Goal: Browse casually: Explore the website without a specific task or goal

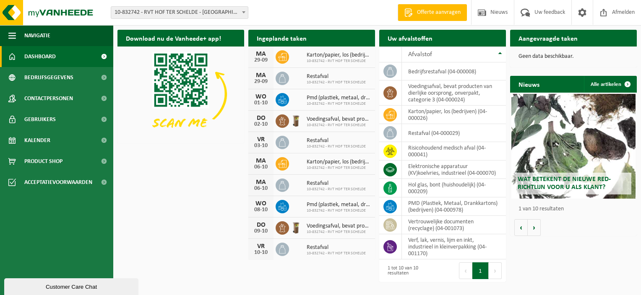
drag, startPoint x: 44, startPoint y: 160, endPoint x: 152, endPoint y: 178, distance: 109.6
click at [44, 160] on span "Product Shop" at bounding box center [43, 161] width 38 height 21
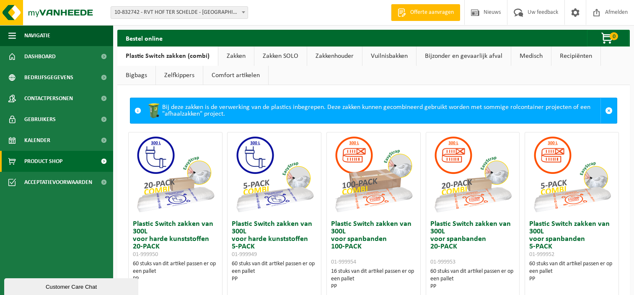
click at [177, 77] on link "Zelfkippers" at bounding box center [179, 75] width 47 height 19
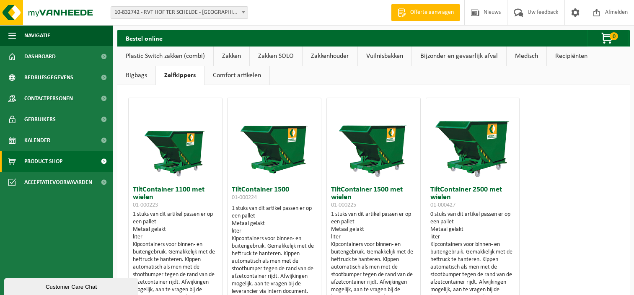
click at [330, 56] on link "Zakkenhouder" at bounding box center [330, 56] width 55 height 19
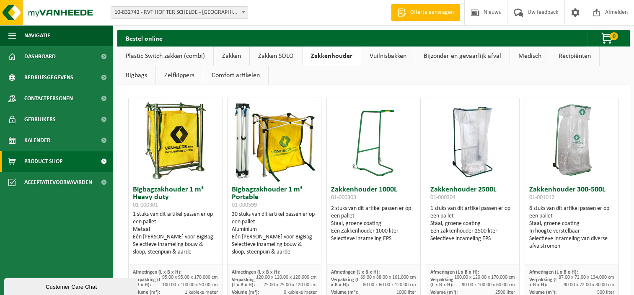
click at [244, 77] on link "Comfort artikelen" at bounding box center [235, 75] width 65 height 19
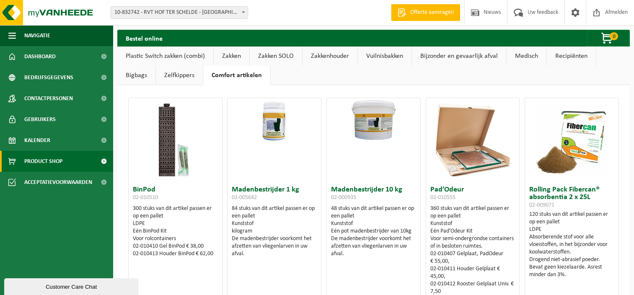
click at [183, 73] on link "Zelfkippers" at bounding box center [179, 75] width 47 height 19
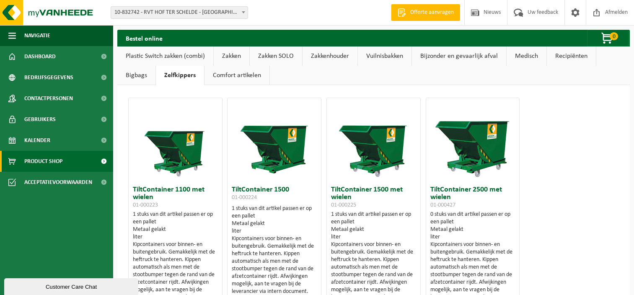
click at [133, 75] on link "Bigbags" at bounding box center [136, 75] width 38 height 19
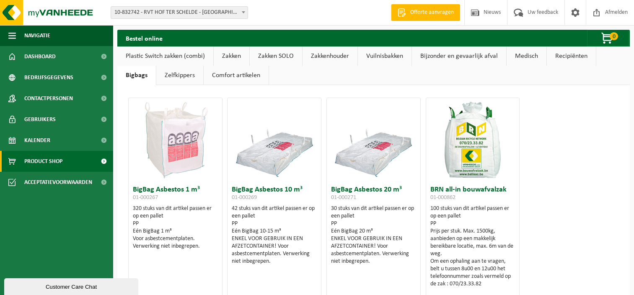
click at [573, 55] on link "Recipiënten" at bounding box center [571, 56] width 49 height 19
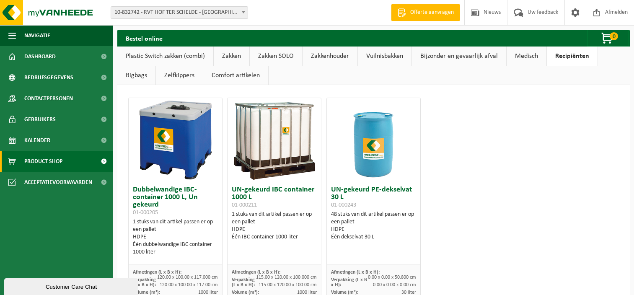
click at [528, 57] on link "Medisch" at bounding box center [527, 56] width 40 height 19
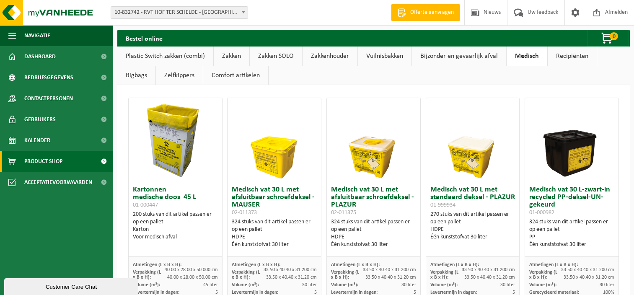
click at [454, 56] on link "Bijzonder en gevaarlijk afval" at bounding box center [459, 56] width 94 height 19
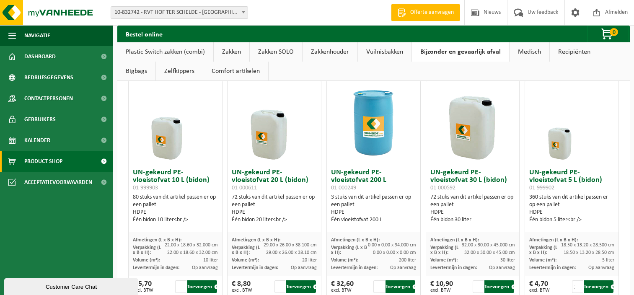
scroll to position [33, 0]
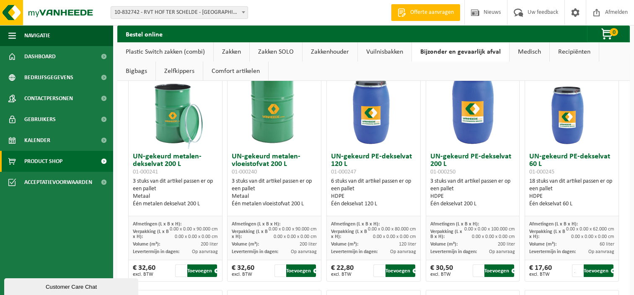
click at [377, 54] on link "Vuilnisbakken" at bounding box center [385, 51] width 54 height 19
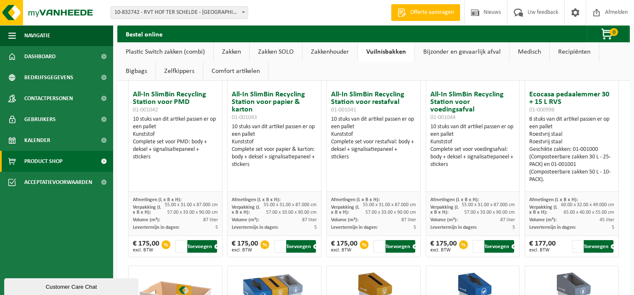
scroll to position [0, 0]
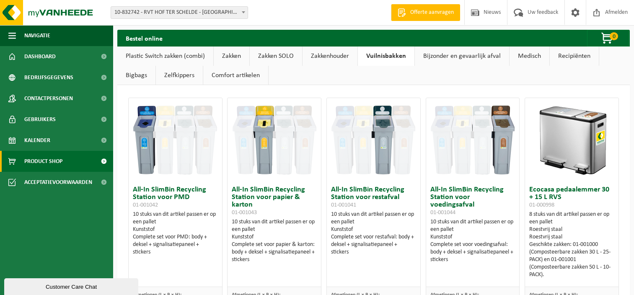
click at [332, 55] on link "Zakkenhouder" at bounding box center [330, 56] width 55 height 19
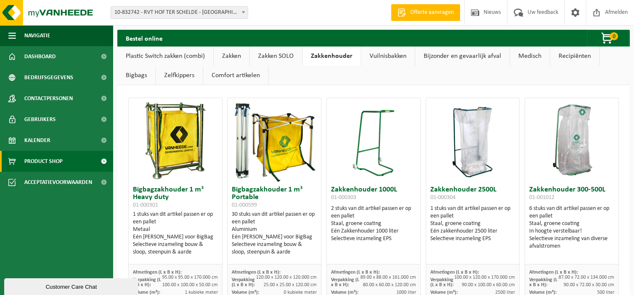
click at [268, 56] on link "Zakken SOLO" at bounding box center [276, 56] width 52 height 19
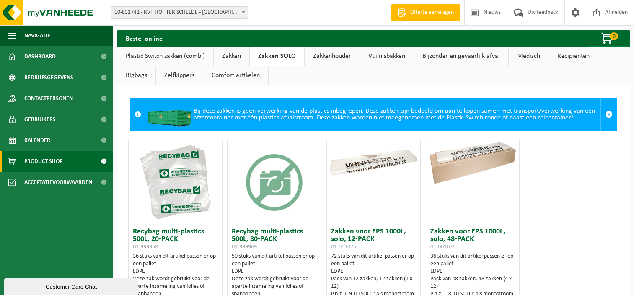
click at [230, 56] on link "Zakken" at bounding box center [232, 56] width 36 height 19
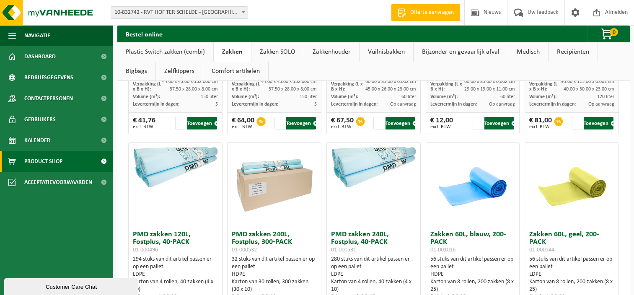
scroll to position [420, 0]
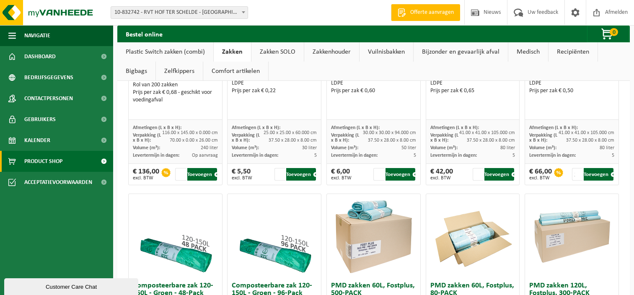
click at [158, 51] on link "Plastic Switch zakken (combi)" at bounding box center [165, 51] width 96 height 19
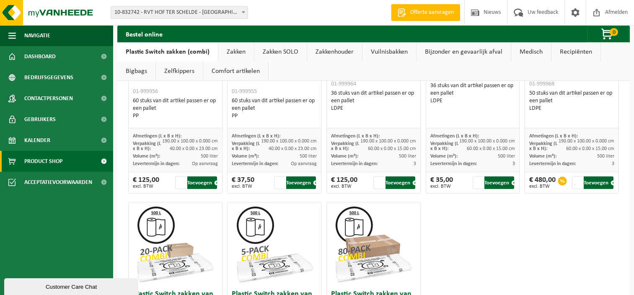
scroll to position [308, 0]
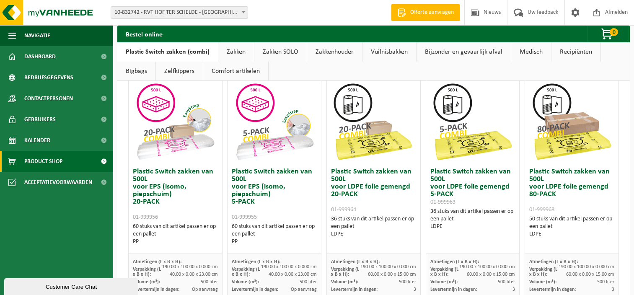
drag, startPoint x: 234, startPoint y: 50, endPoint x: 233, endPoint y: 56, distance: 6.1
click at [234, 50] on link "Zakken" at bounding box center [236, 51] width 36 height 19
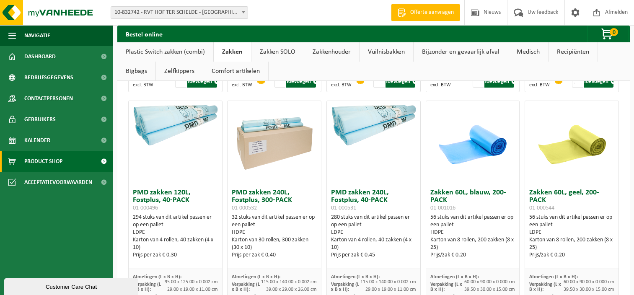
scroll to position [546, 0]
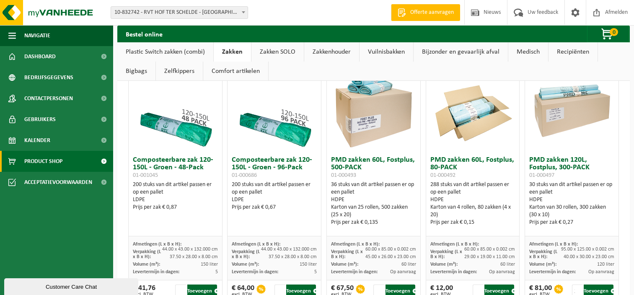
click at [276, 54] on link "Zakken SOLO" at bounding box center [278, 51] width 52 height 19
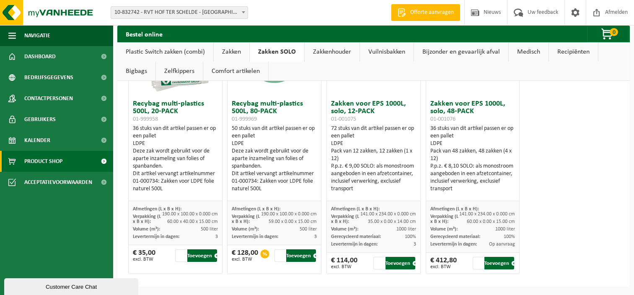
scroll to position [0, 0]
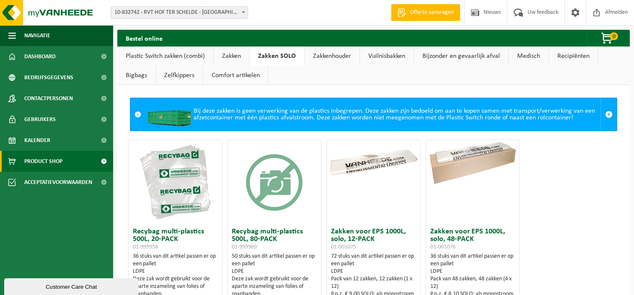
click at [156, 56] on link "Plastic Switch zakken (combi)" at bounding box center [165, 56] width 96 height 19
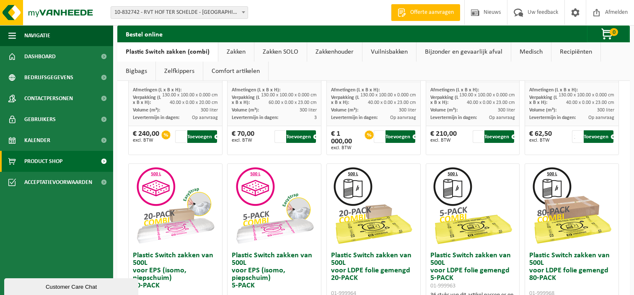
scroll to position [140, 0]
